Goal: Information Seeking & Learning: Learn about a topic

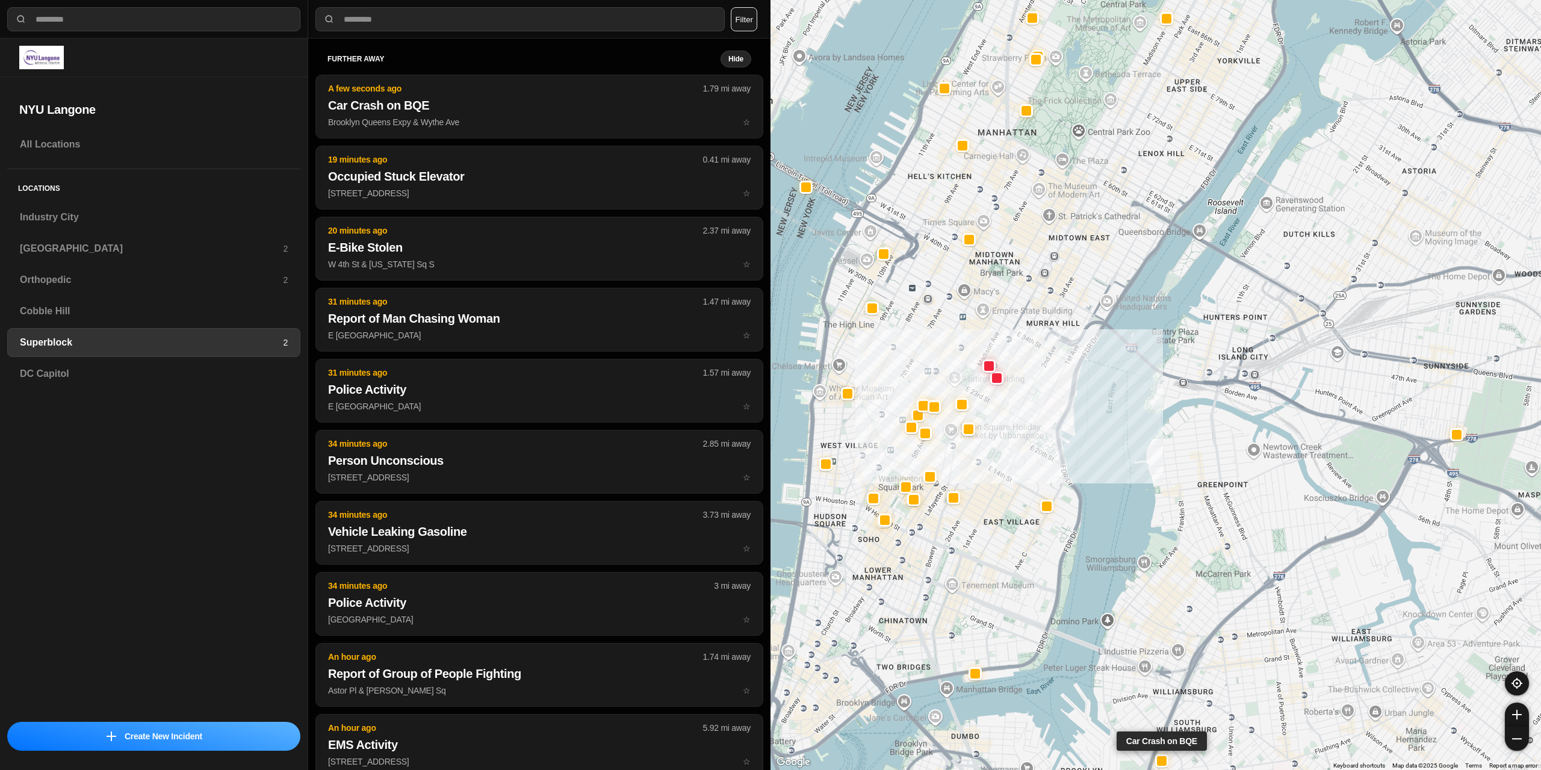
select select "*"
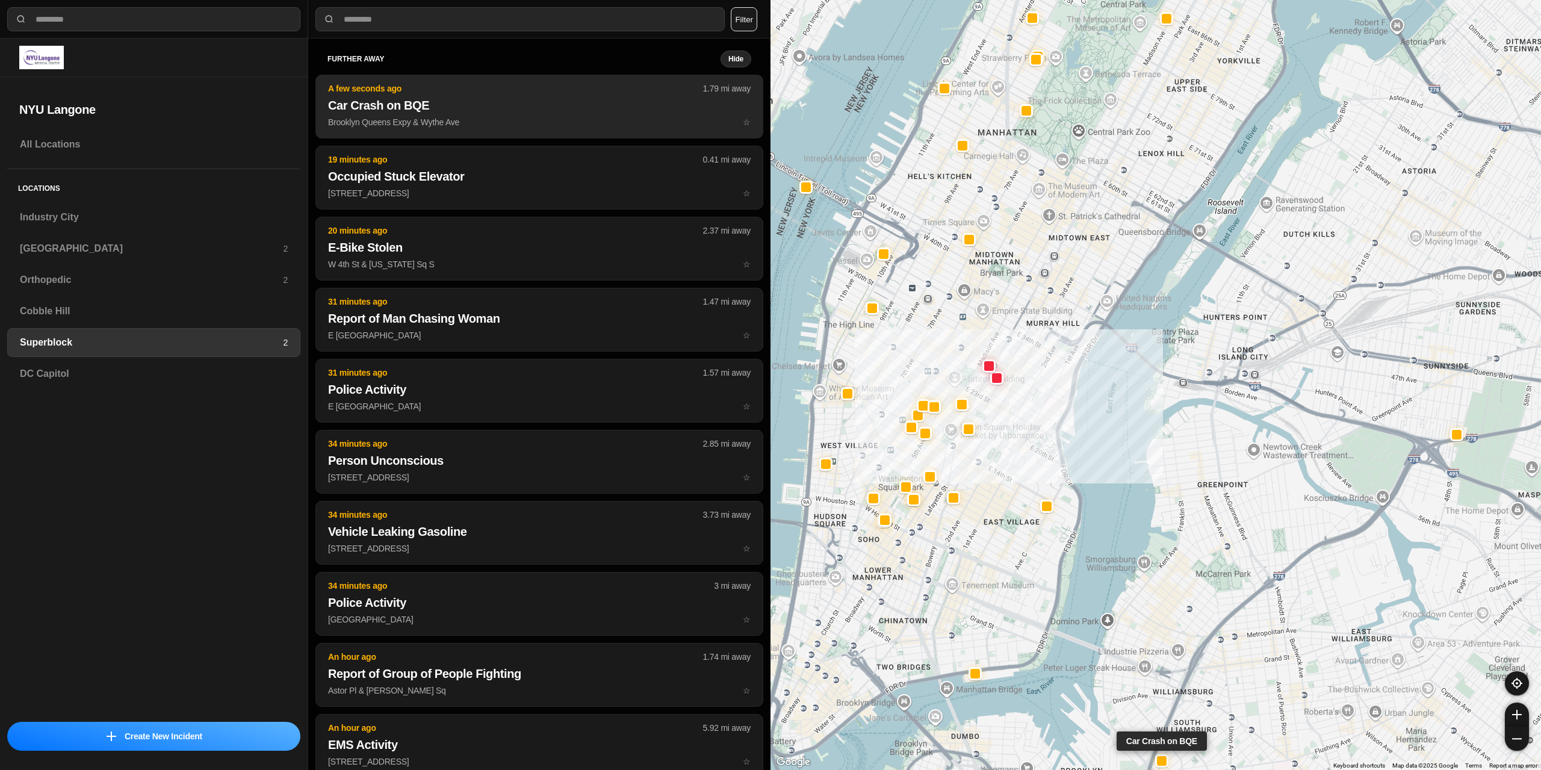
click at [455, 116] on p "Brooklyn Queens Expy & Wythe Ave ☆" at bounding box center [539, 122] width 423 height 12
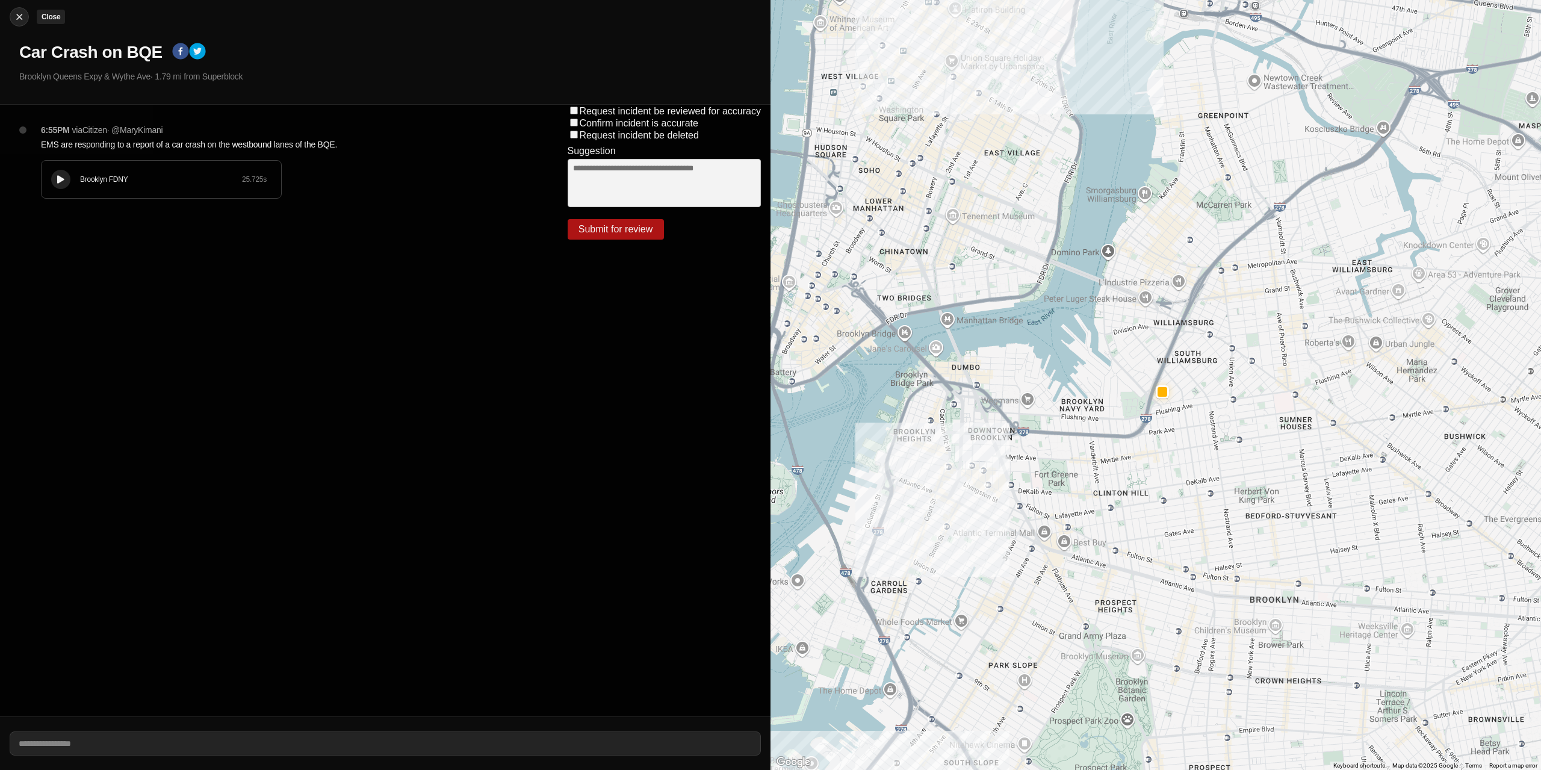
click at [26, 16] on div at bounding box center [19, 17] width 18 height 12
select select "*"
